Goal: Find specific fact: Find specific fact

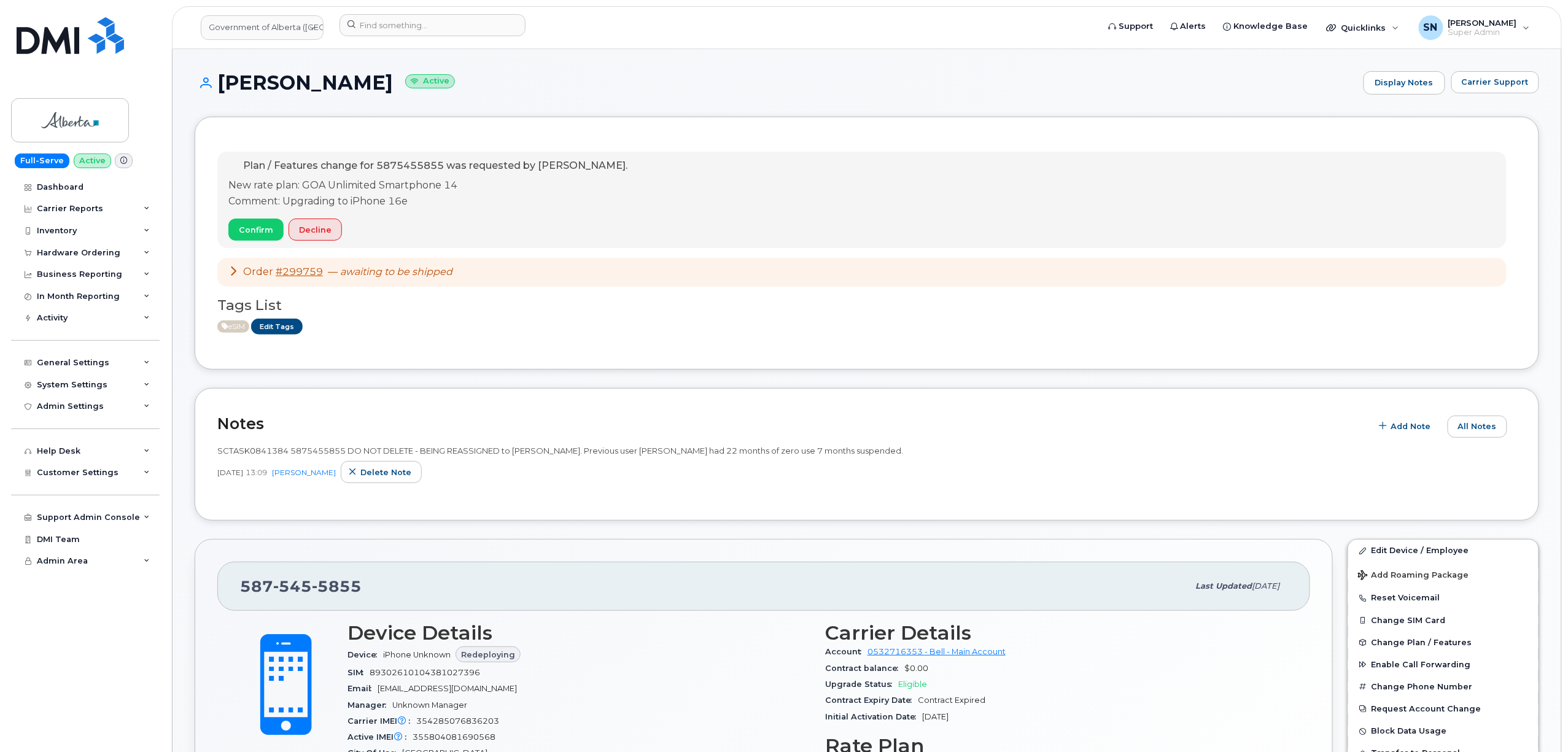
click at [706, 347] on div "Plan / Features change for 5875455855 was requested by [PERSON_NAME]. New rate …" at bounding box center [867, 243] width 1299 height 208
click at [1483, 81] on span "Carrier Support" at bounding box center [1495, 82] width 67 height 12
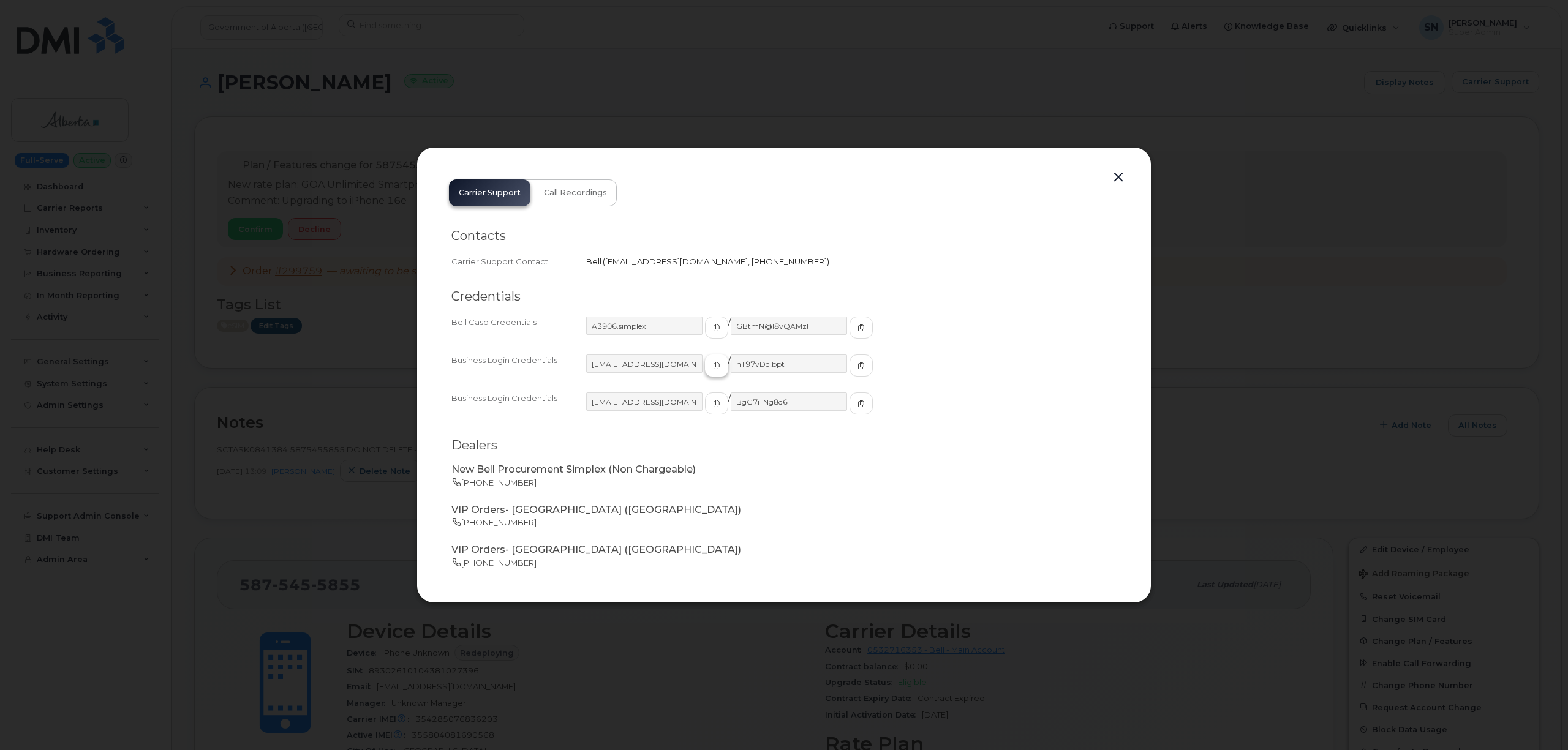
click at [711, 361] on span "button" at bounding box center [716, 365] width 11 height 11
click at [858, 364] on icon "button" at bounding box center [861, 365] width 7 height 7
click at [1119, 171] on button "button" at bounding box center [1119, 178] width 19 height 17
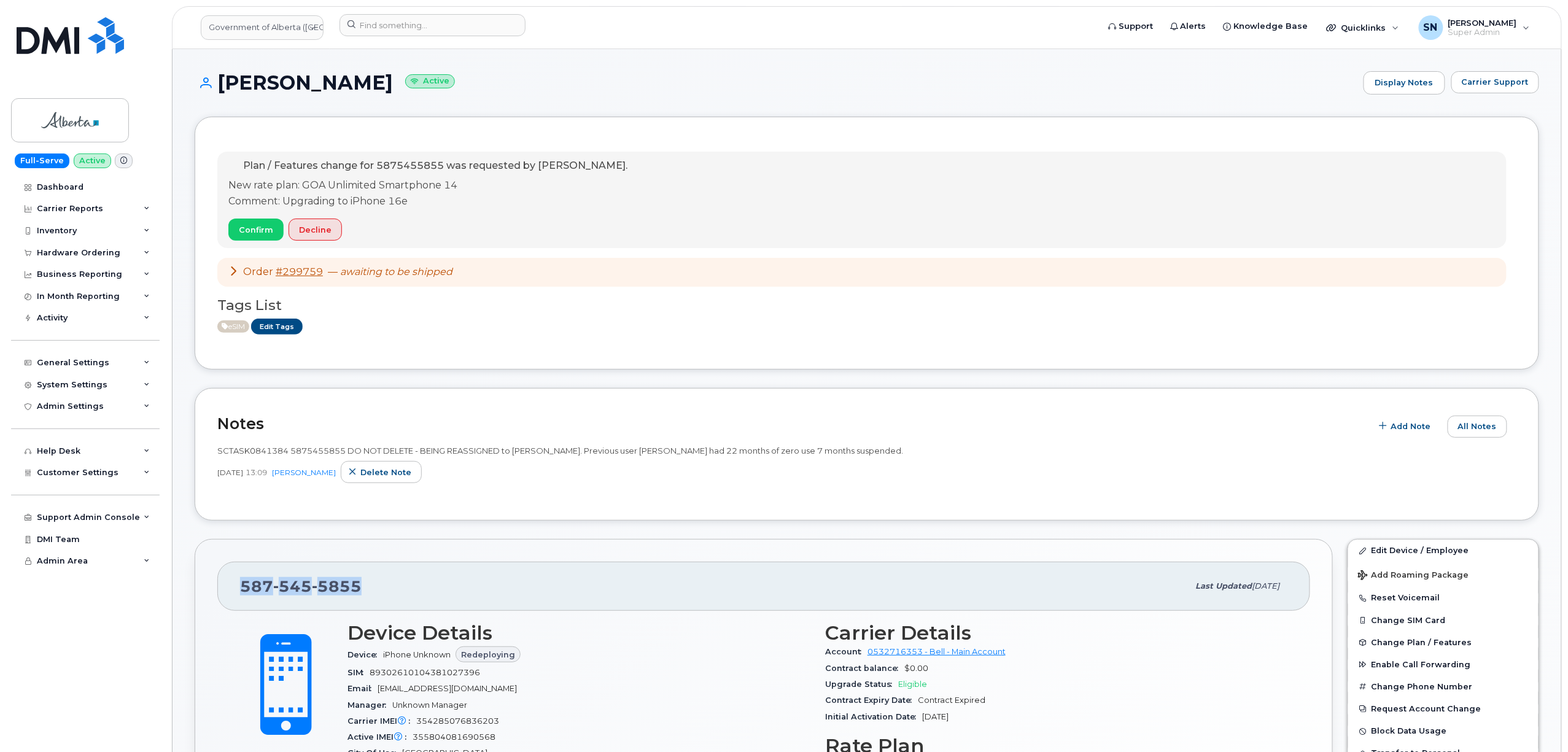
drag, startPoint x: 239, startPoint y: 584, endPoint x: 362, endPoint y: 590, distance: 123.1
click at [362, 590] on div "[PHONE_NUMBER] Last updated [DATE]" at bounding box center [764, 586] width 1093 height 49
copy span "[PHONE_NUMBER]"
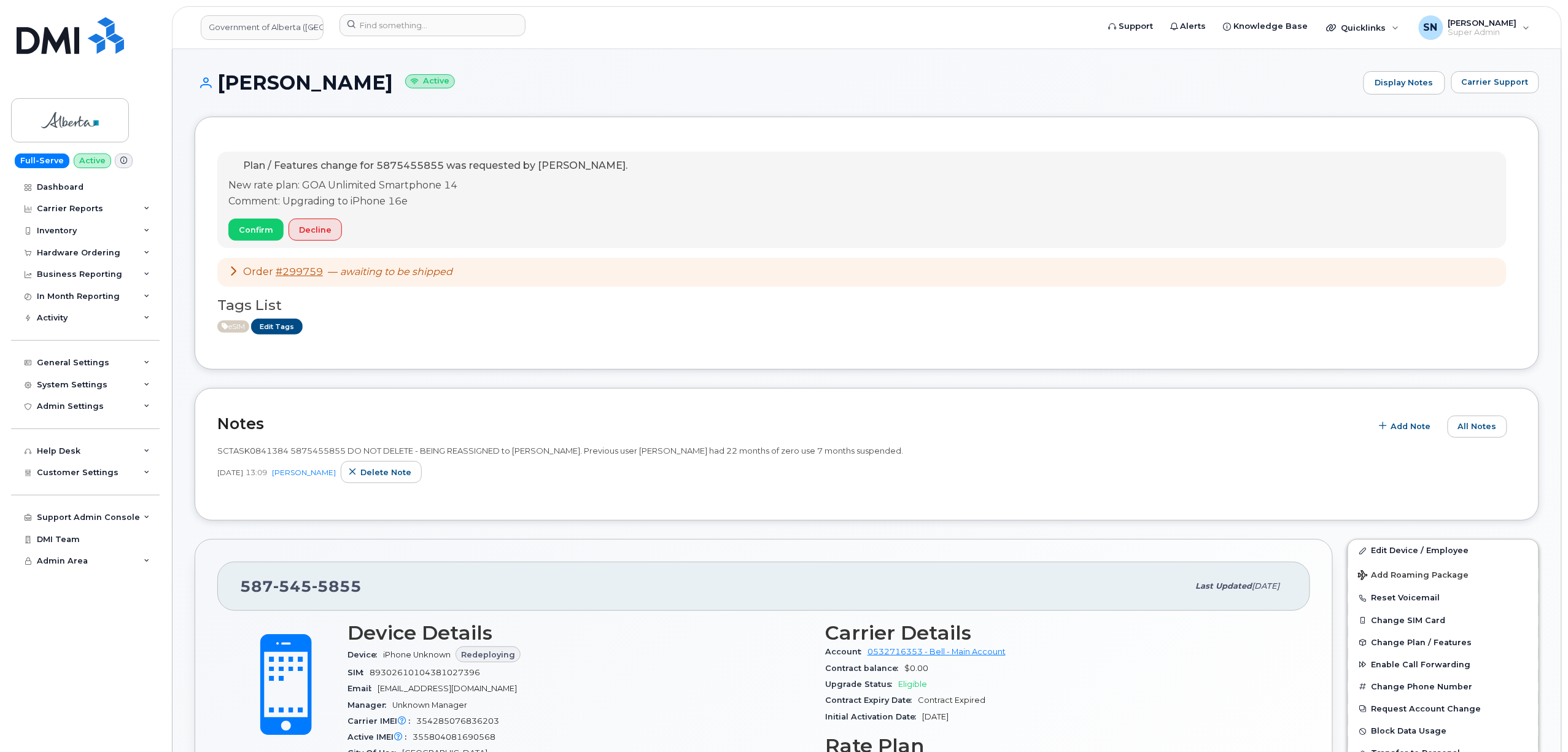
click at [407, 25] on input at bounding box center [433, 25] width 186 height 22
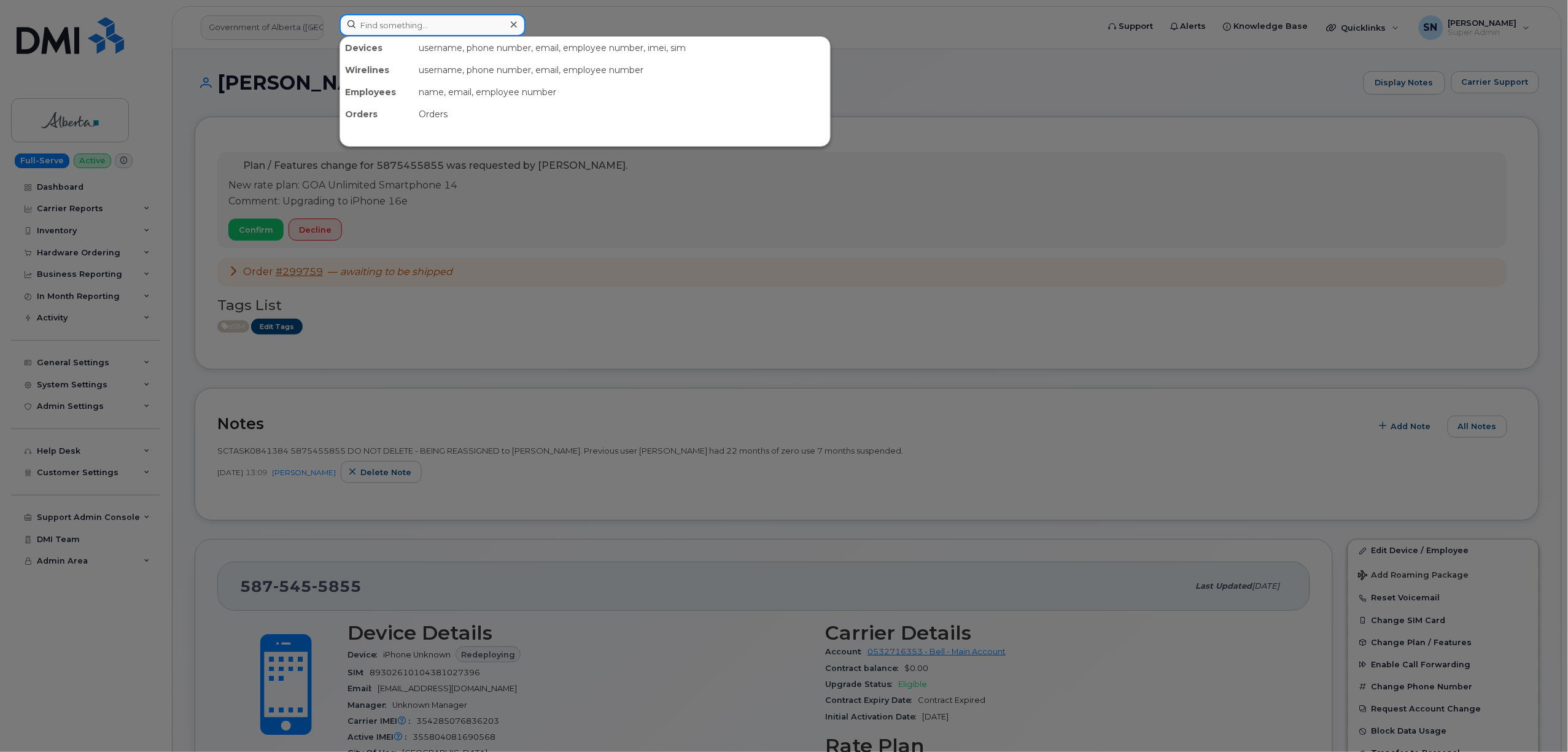
paste input "[PHONE_NUMBER]"
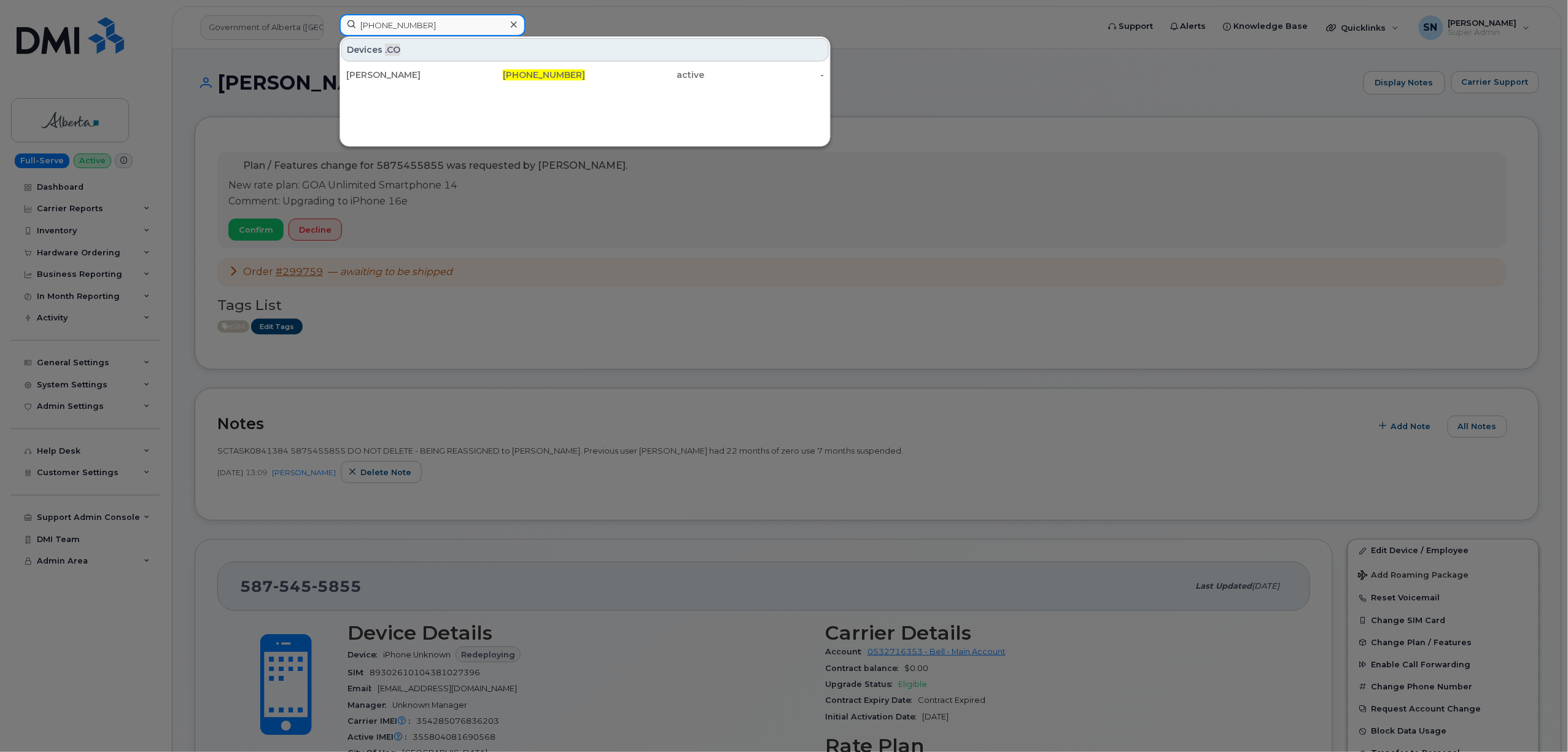
type input "[PHONE_NUMBER]"
click at [435, 67] on div "[PERSON_NAME]" at bounding box center [406, 75] width 120 height 22
